Goal: Navigation & Orientation: Find specific page/section

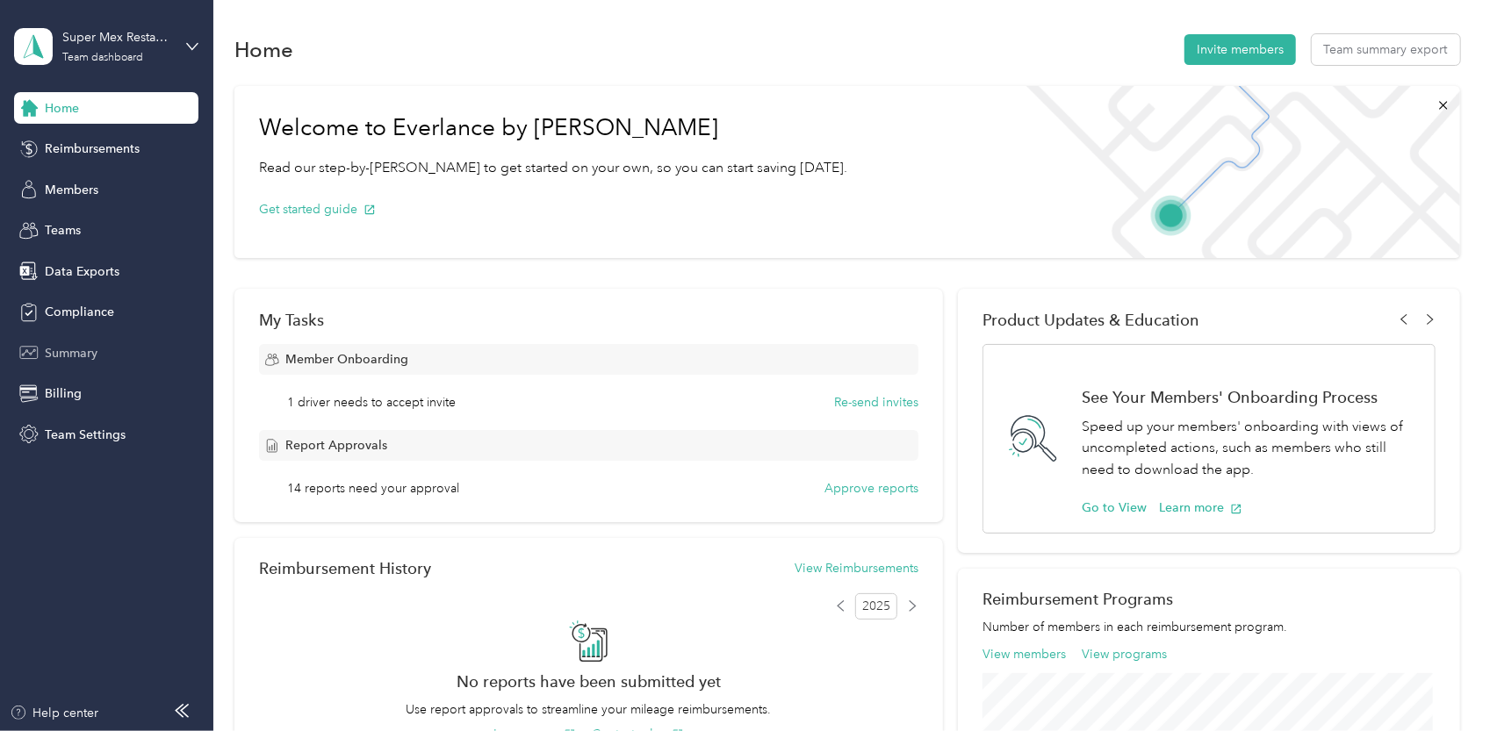
click at [72, 357] on span "Summary" at bounding box center [71, 353] width 53 height 18
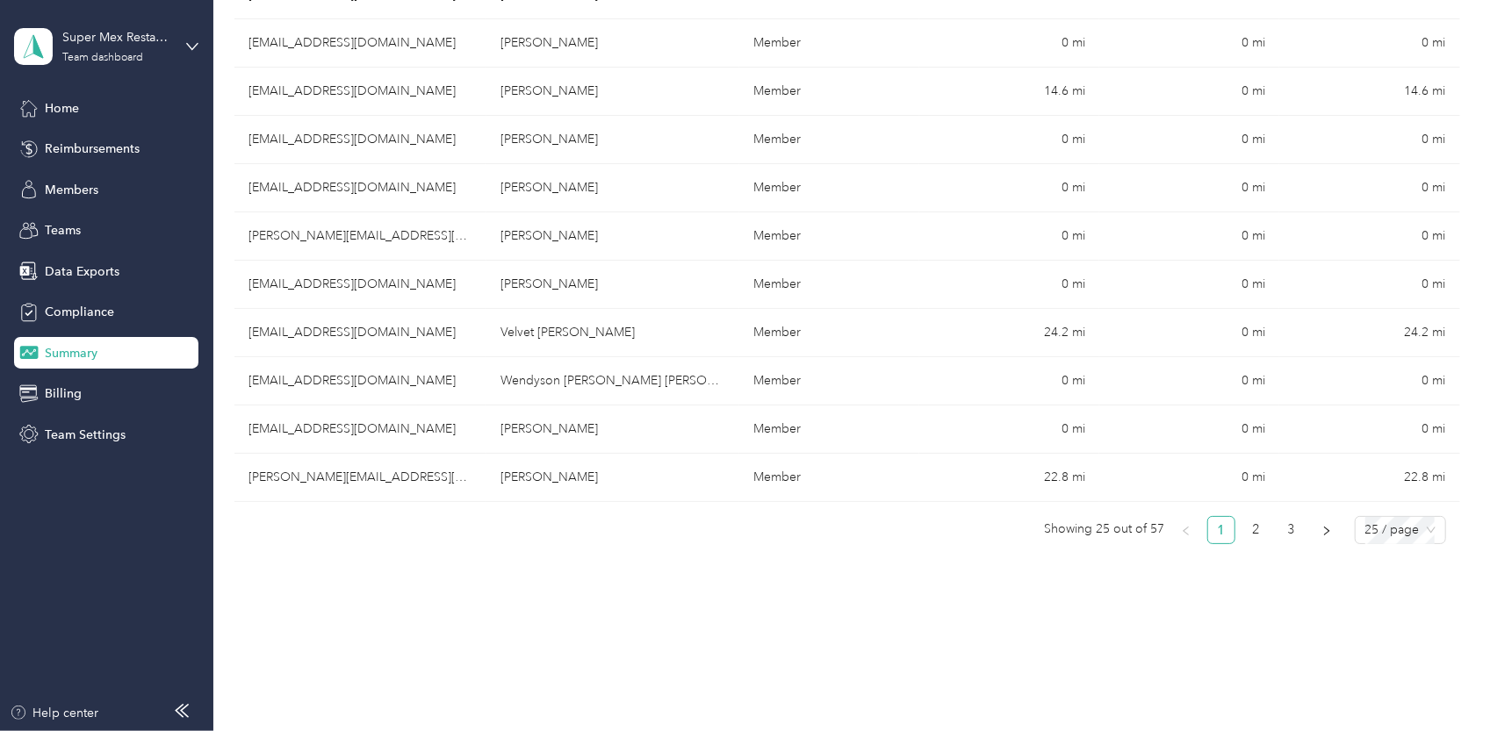
scroll to position [1141, 0]
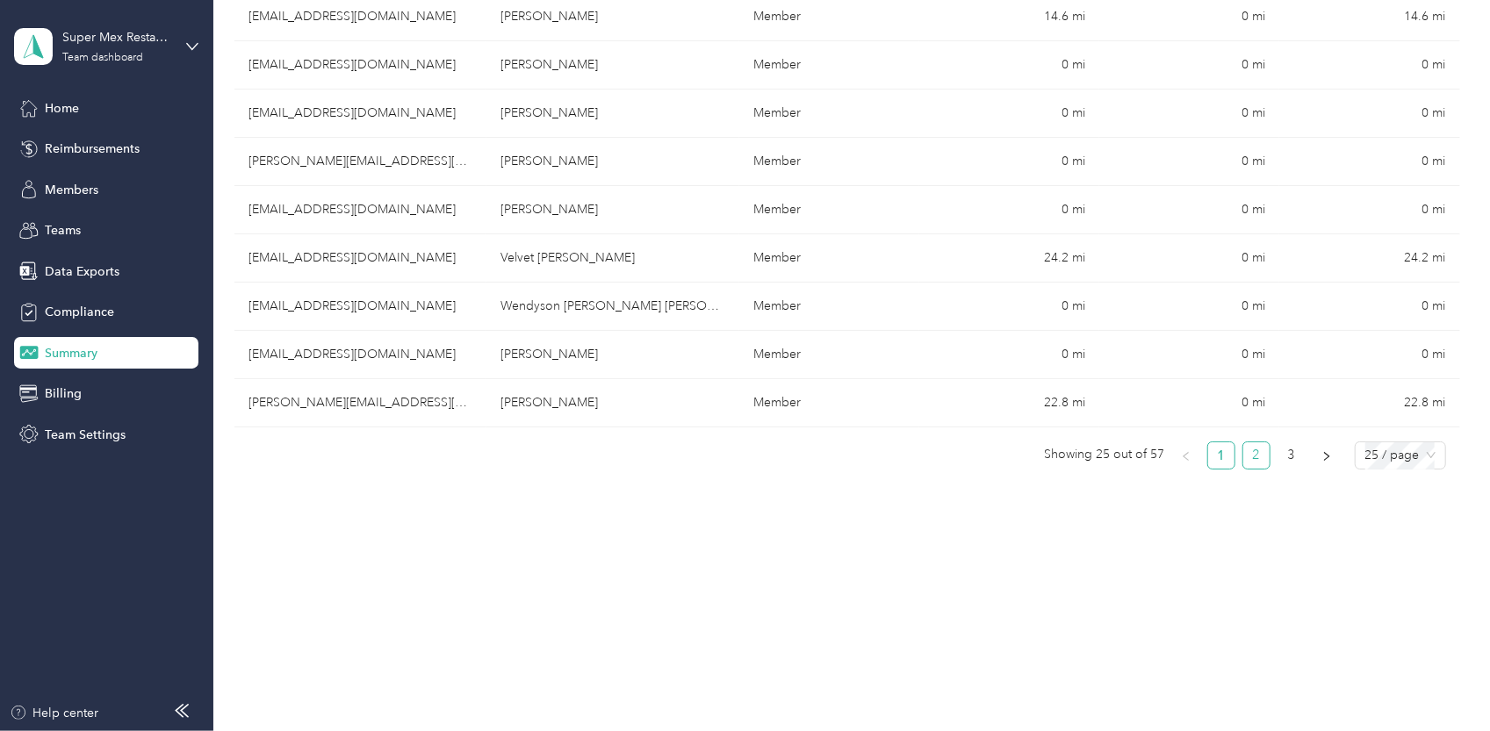
click at [1247, 454] on link "2" at bounding box center [1256, 456] width 26 height 26
click at [1395, 457] on span "25 / page" at bounding box center [1400, 456] width 70 height 26
click at [1389, 542] on div "100 / page" at bounding box center [1400, 546] width 62 height 19
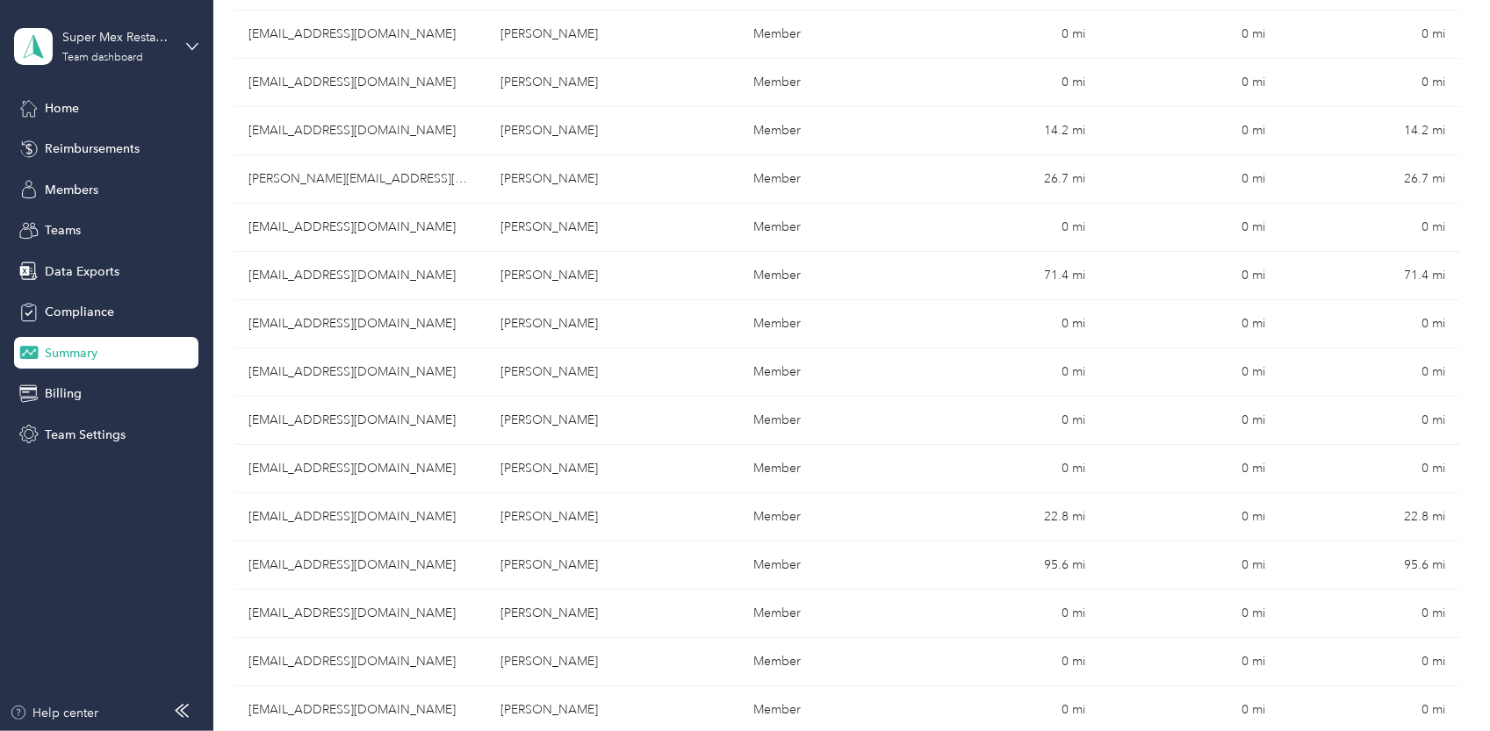
scroll to position [2677, 0]
